Goal: Find specific page/section: Find specific page/section

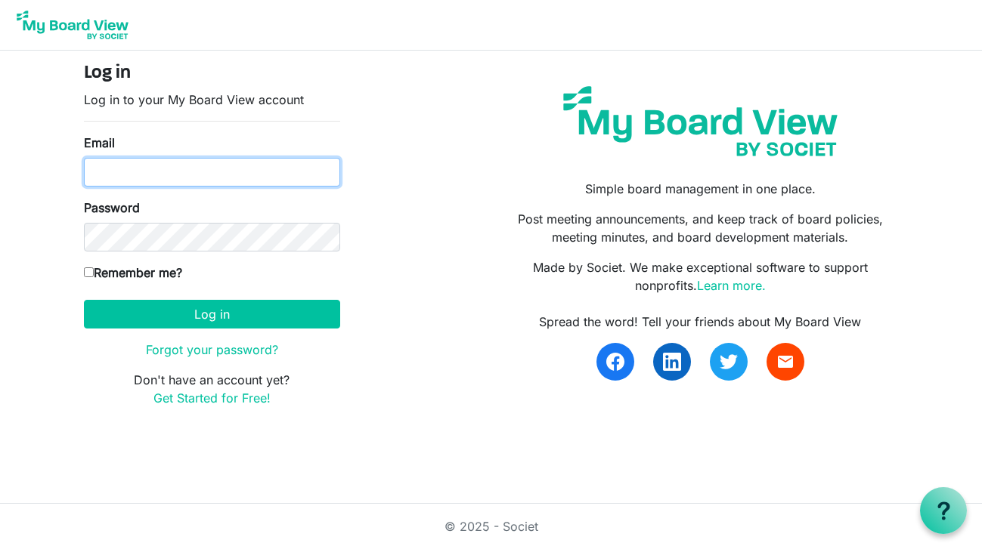
click at [201, 178] on input "Email" at bounding box center [212, 172] width 256 height 29
type input "[PERSON_NAME][EMAIL_ADDRESS][DOMAIN_NAME]"
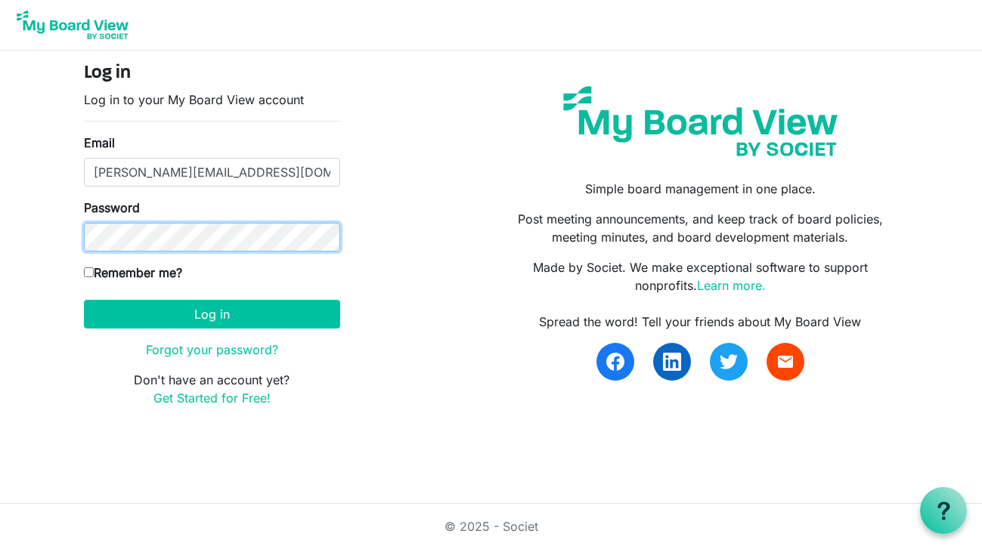
click at [84, 300] on button "Log in" at bounding box center [212, 314] width 256 height 29
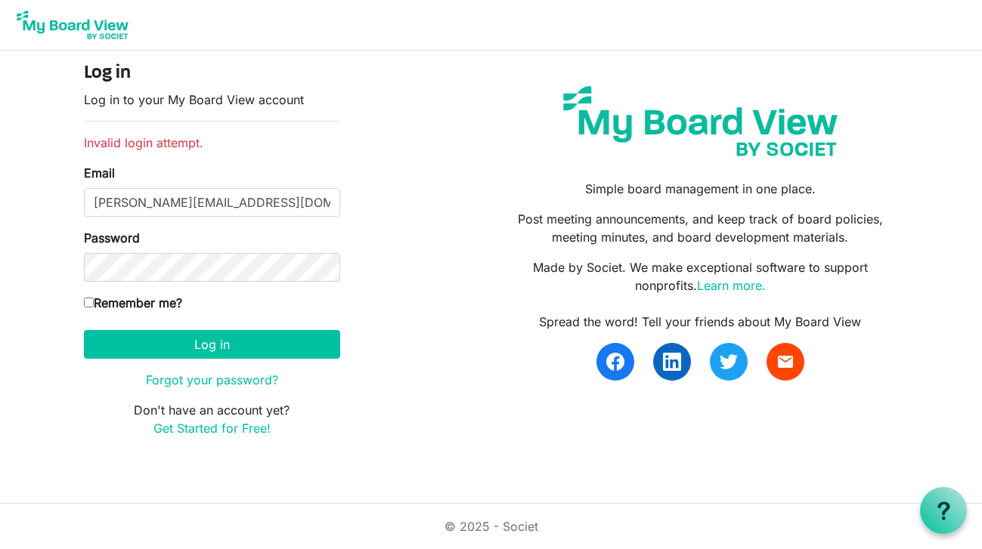
click at [211, 237] on div "Password" at bounding box center [212, 255] width 256 height 53
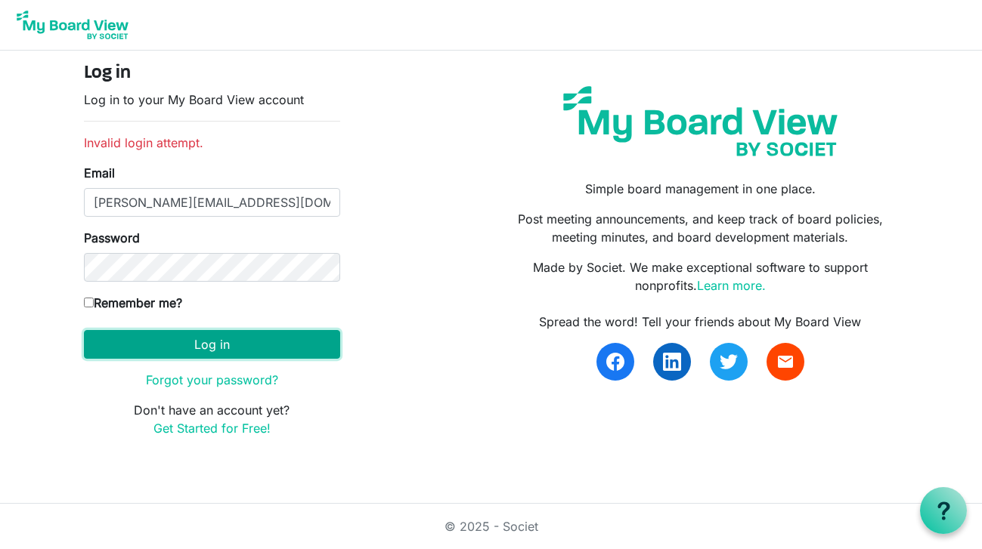
click at [186, 340] on button "Log in" at bounding box center [212, 344] width 256 height 29
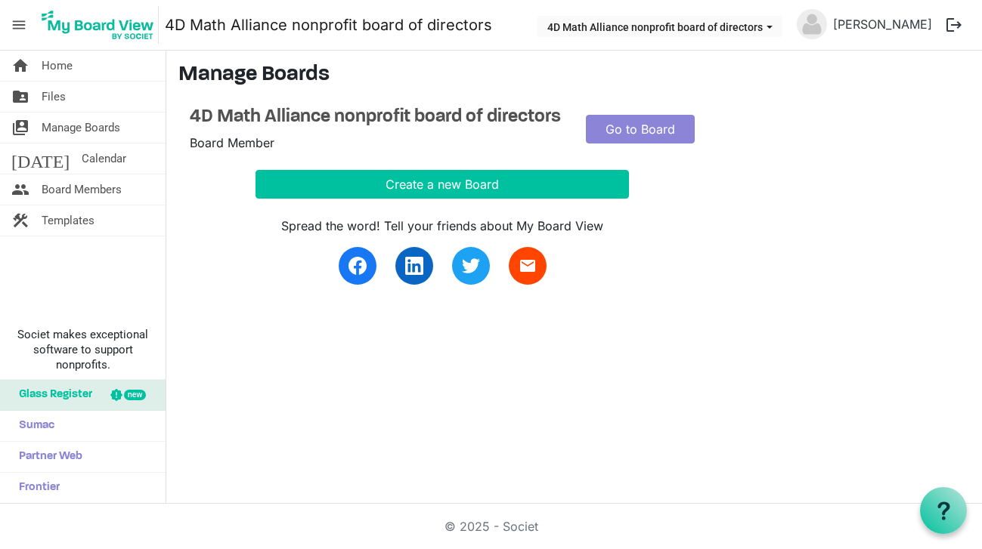
click at [660, 147] on div "Go to Board" at bounding box center [640, 130] width 132 height 46
click at [658, 120] on link "Go to Board" at bounding box center [641, 129] width 110 height 29
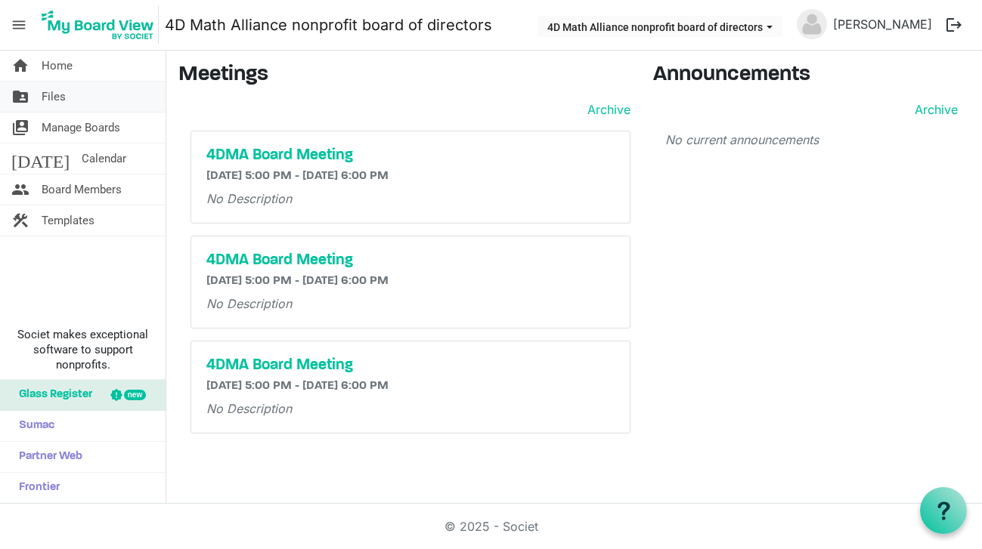
click at [54, 93] on span "Files" at bounding box center [54, 97] width 24 height 30
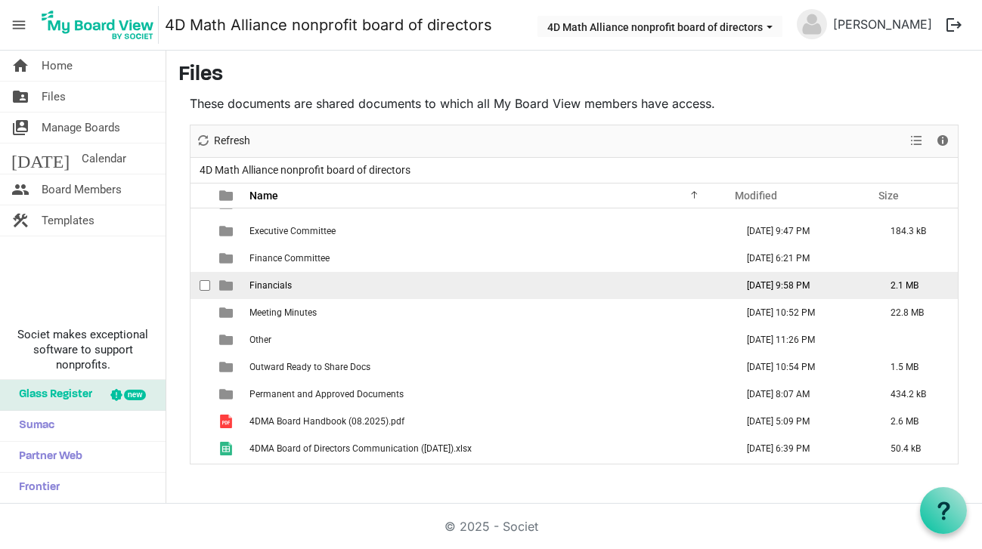
scroll to position [73, 0]
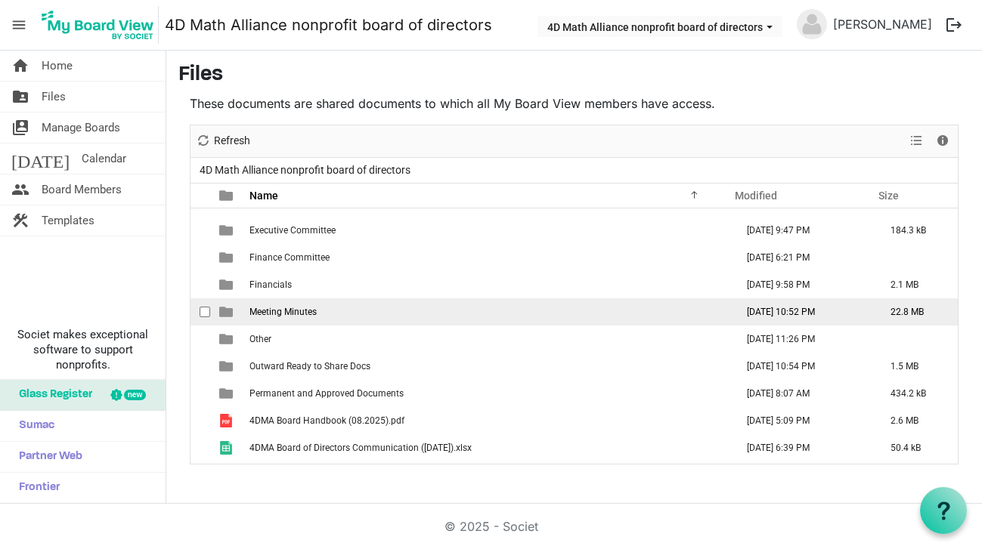
click at [301, 312] on span "Meeting Minutes" at bounding box center [282, 312] width 67 height 11
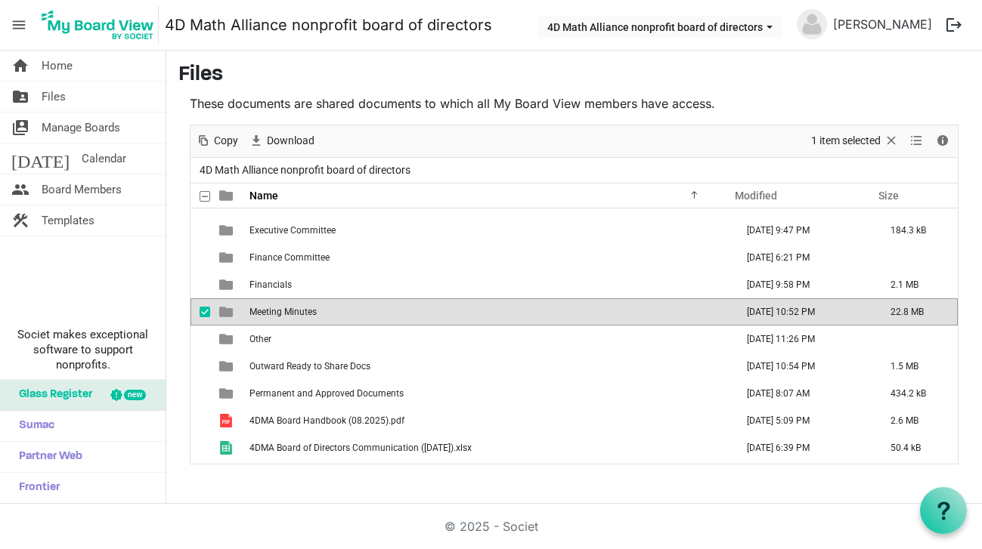
click at [301, 312] on span "Meeting Minutes" at bounding box center [282, 312] width 67 height 11
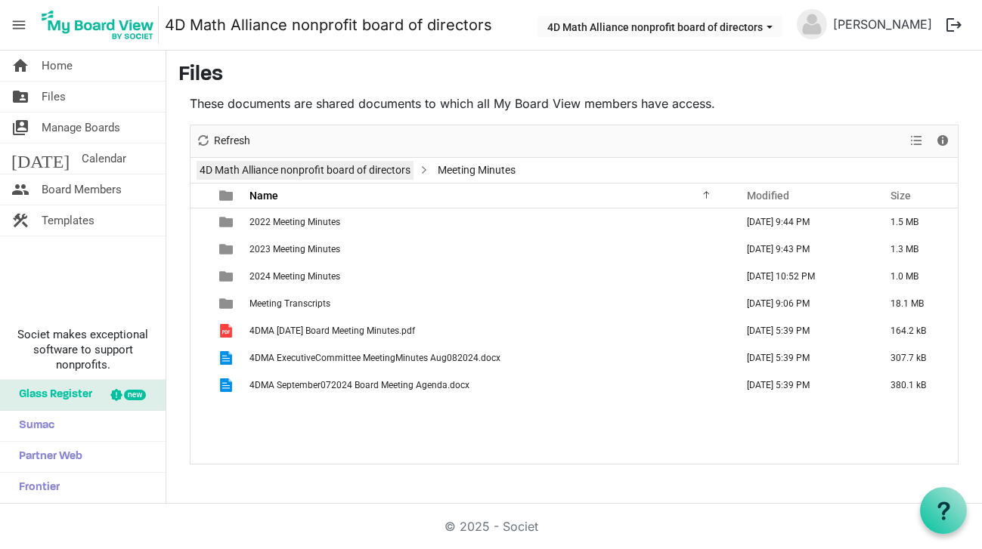
click at [307, 172] on link "4D Math Alliance nonprofit board of directors" at bounding box center [304, 170] width 217 height 19
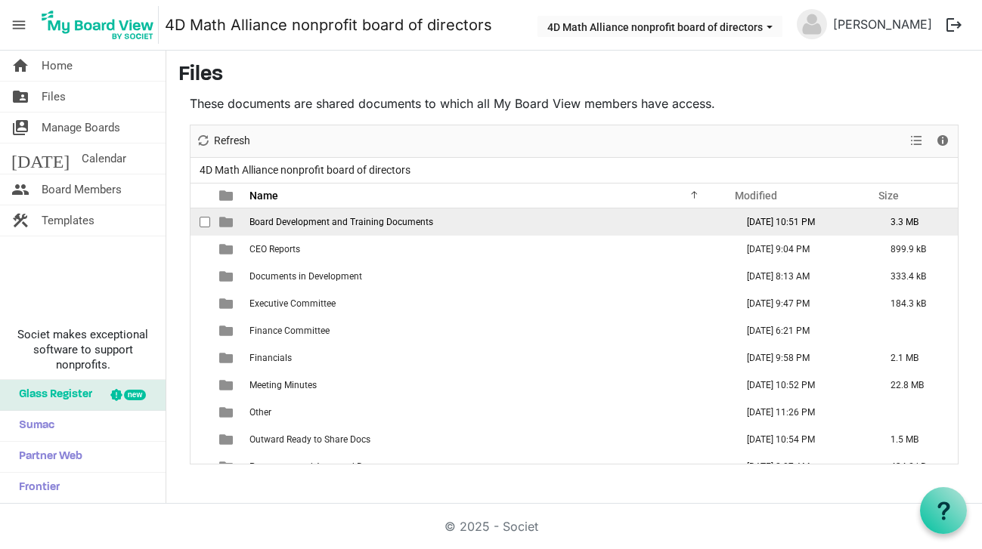
click at [261, 222] on span "Board Development and Training Documents" at bounding box center [341, 222] width 184 height 11
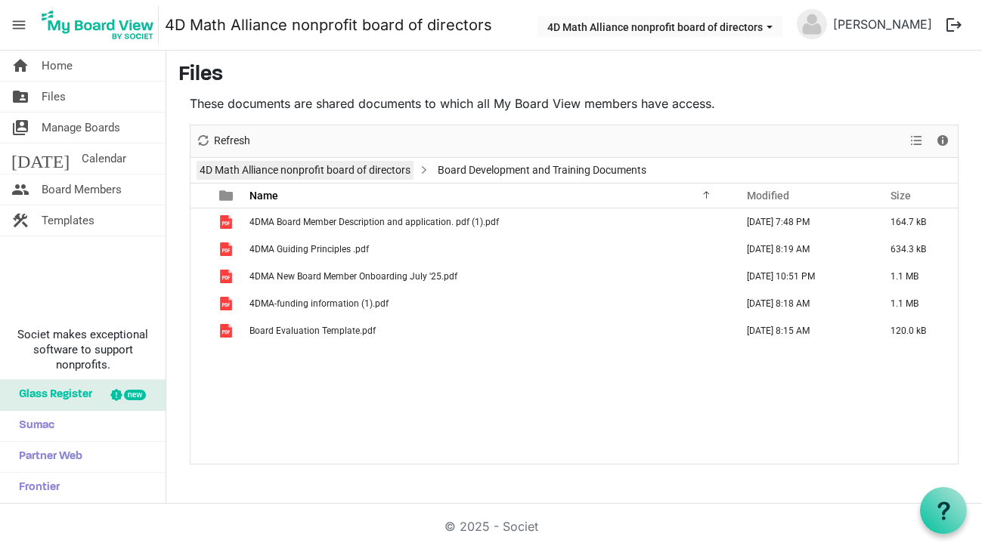
click at [314, 161] on link "4D Math Alliance nonprofit board of directors" at bounding box center [304, 170] width 217 height 19
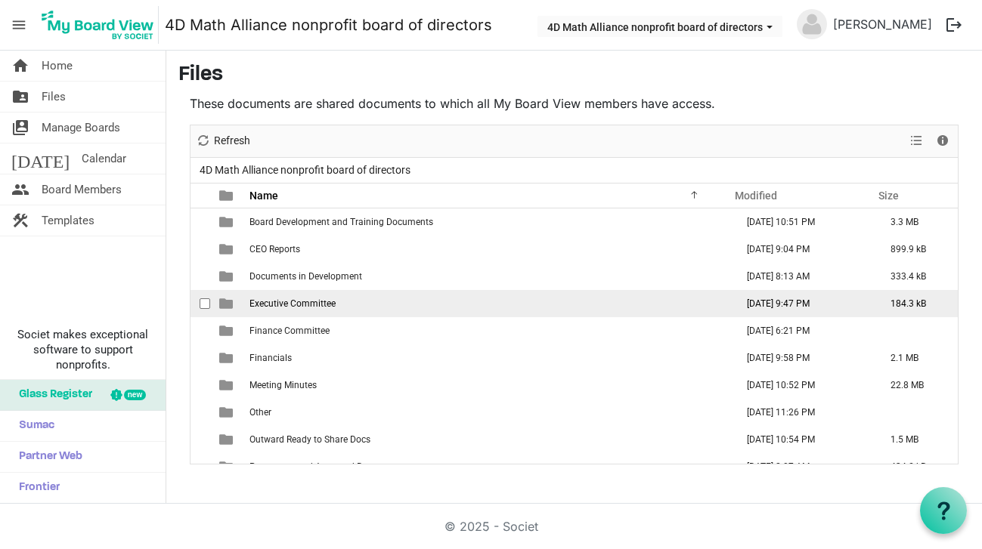
click at [262, 307] on span "Executive Committee" at bounding box center [292, 303] width 86 height 11
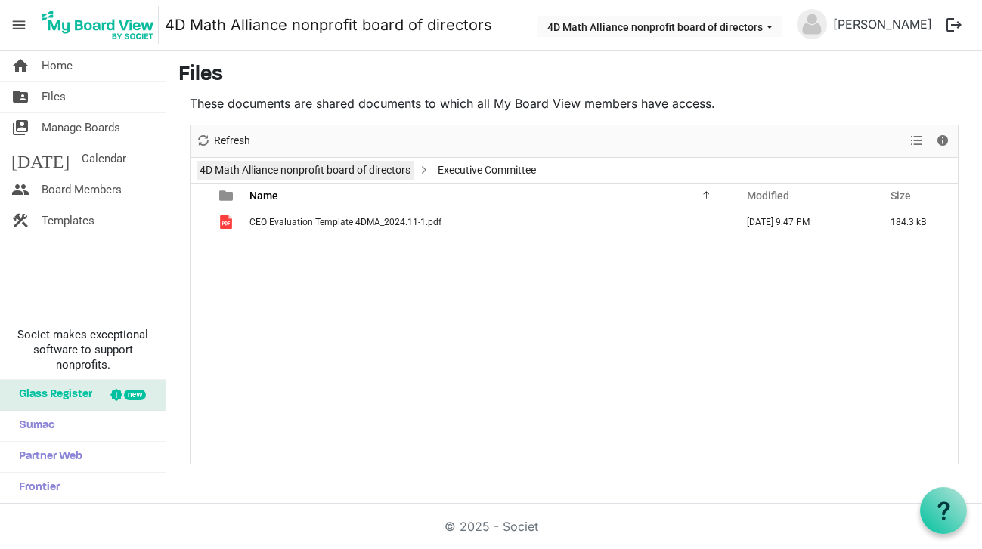
click at [308, 175] on link "4D Math Alliance nonprofit board of directors" at bounding box center [304, 170] width 217 height 19
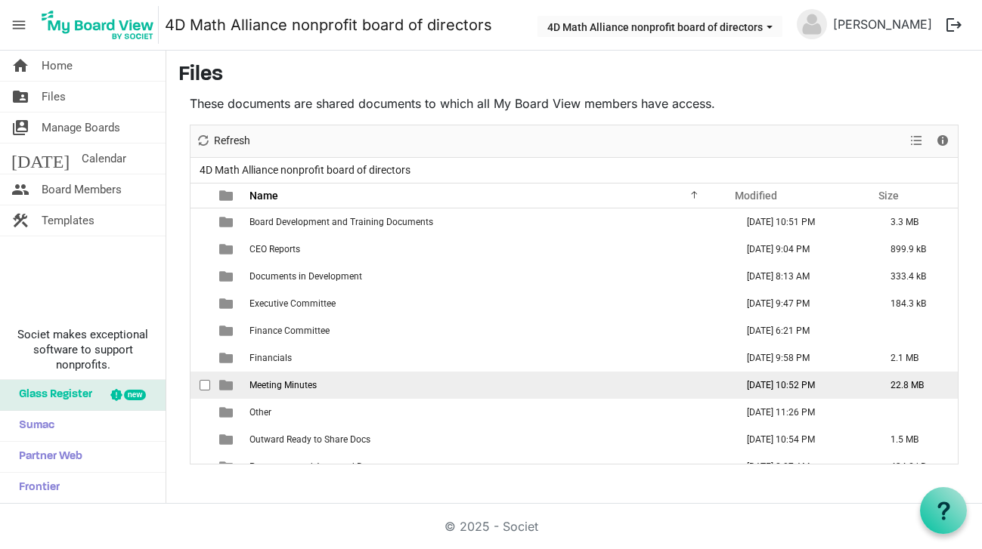
click at [284, 388] on span "Meeting Minutes" at bounding box center [282, 385] width 67 height 11
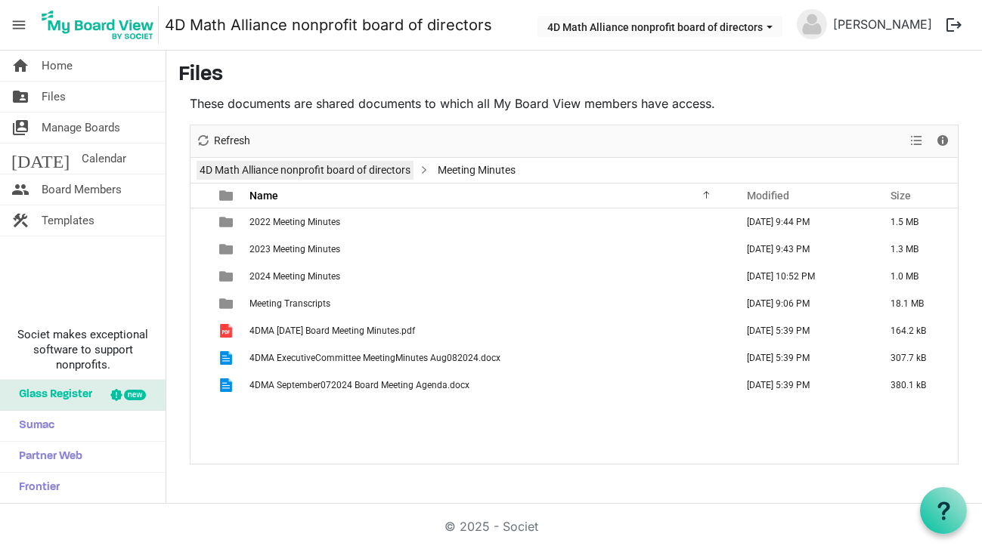
click at [308, 169] on link "4D Math Alliance nonprofit board of directors" at bounding box center [304, 170] width 217 height 19
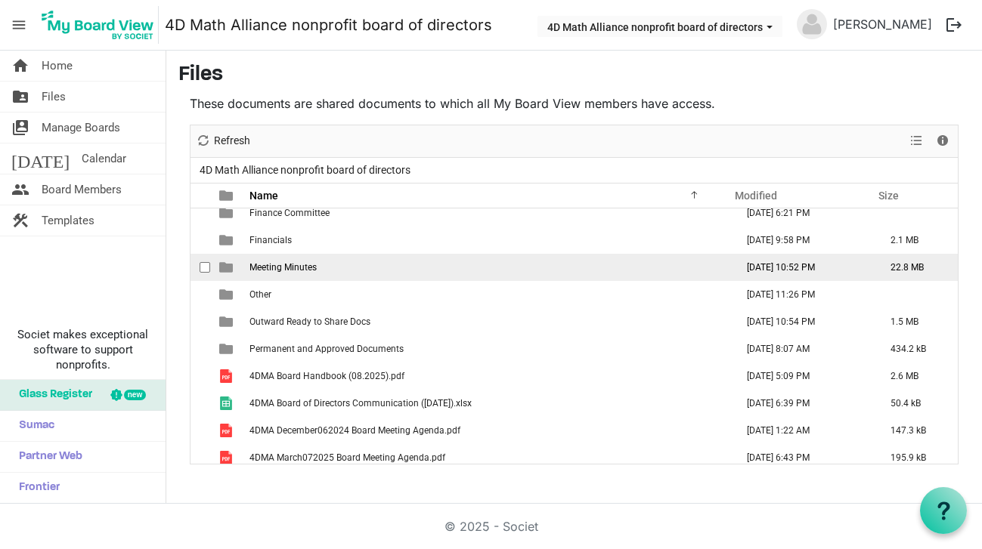
scroll to position [125, 0]
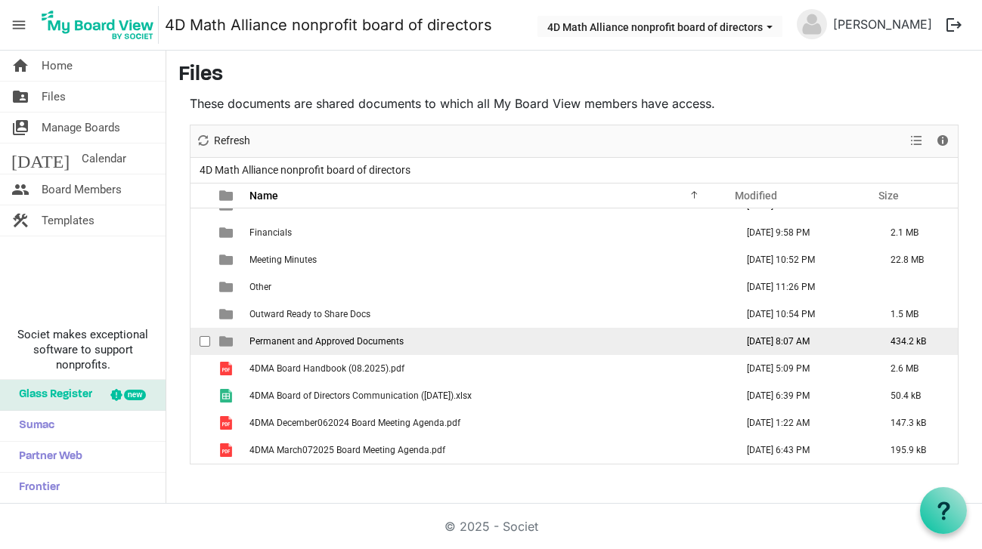
click at [288, 340] on span "Permanent and Approved Documents" at bounding box center [326, 341] width 154 height 11
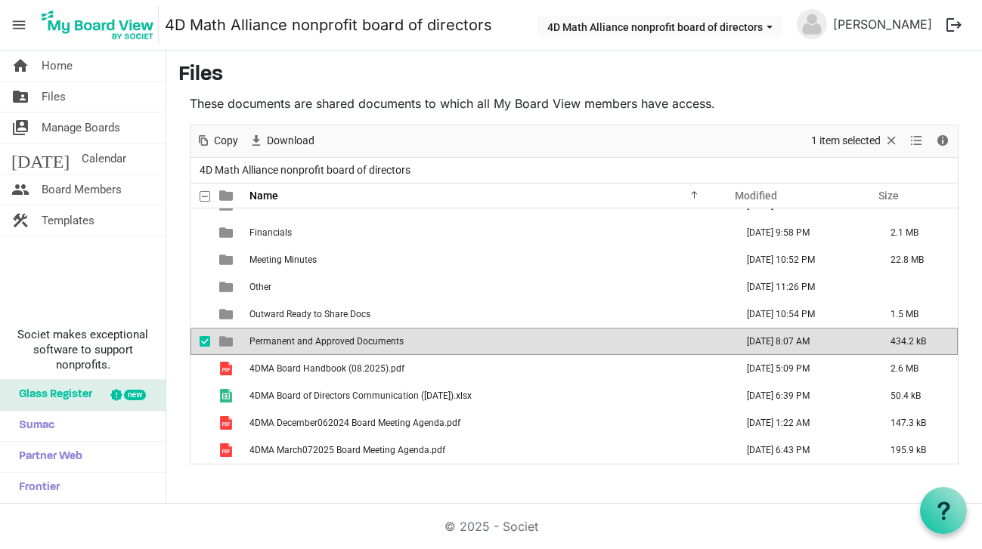
click at [288, 340] on span "Permanent and Approved Documents" at bounding box center [326, 341] width 154 height 11
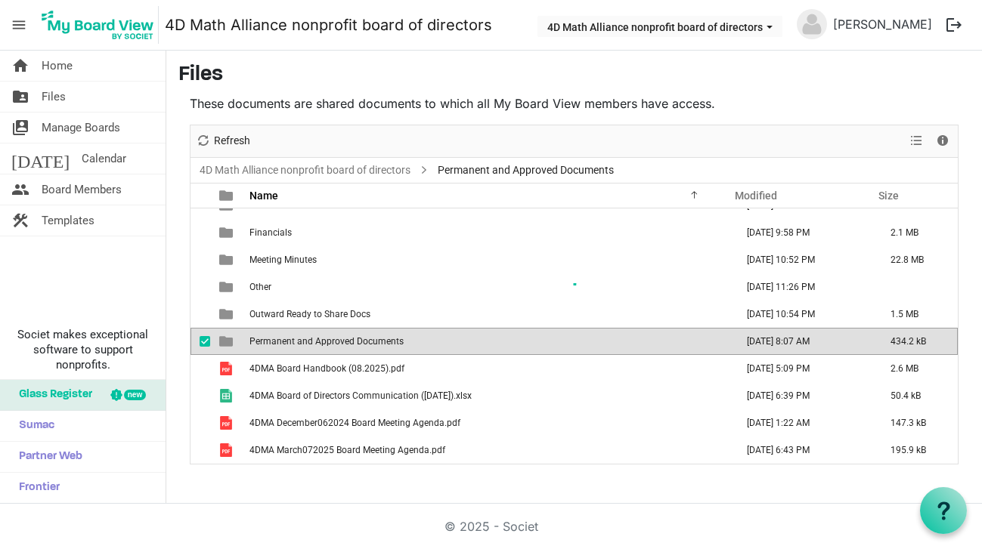
scroll to position [0, 0]
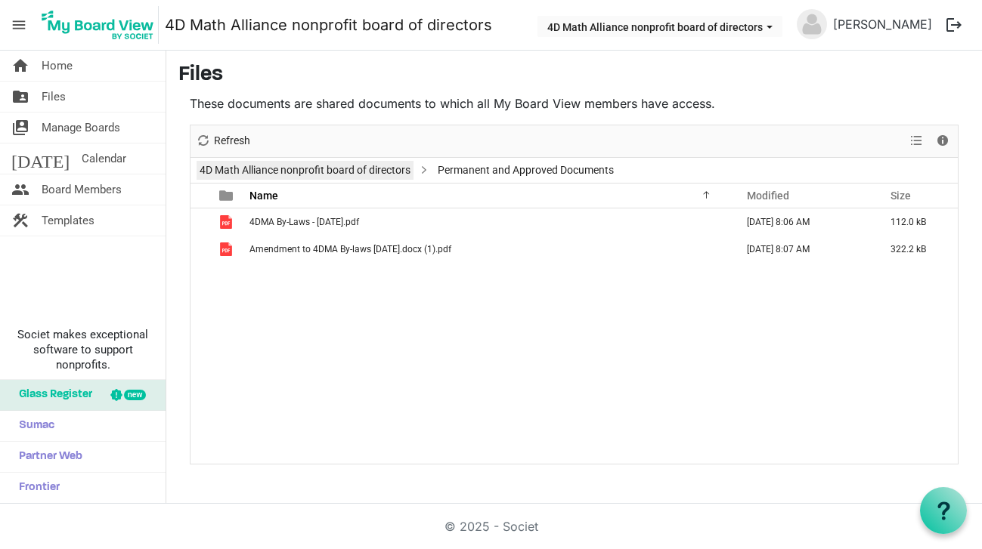
click at [303, 169] on link "4D Math Alliance nonprofit board of directors" at bounding box center [304, 170] width 217 height 19
